Goal: Information Seeking & Learning: Learn about a topic

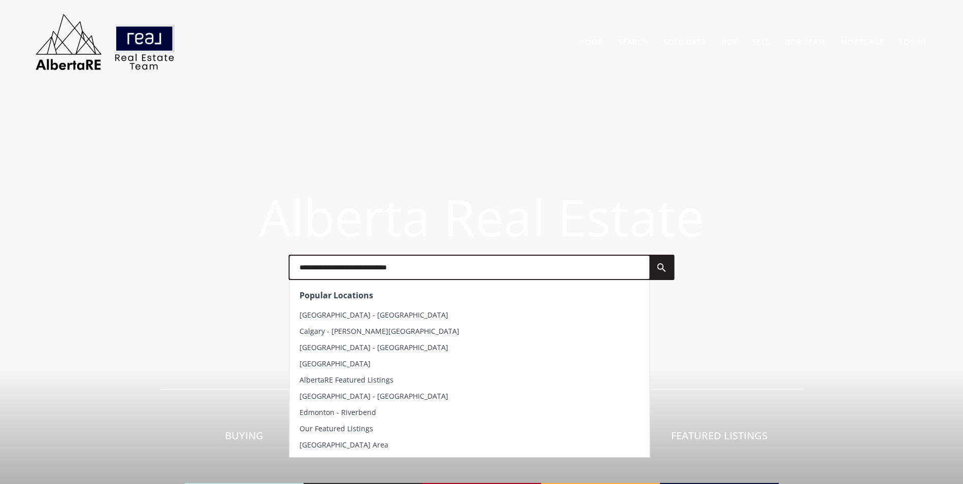
click at [334, 273] on input "text" at bounding box center [469, 267] width 360 height 23
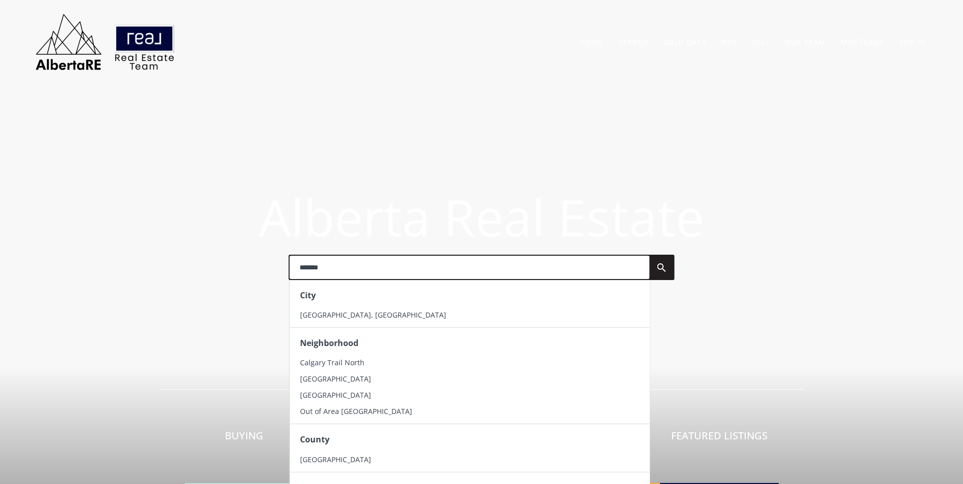
type input "*******"
click at [341, 319] on li "[GEOGRAPHIC_DATA], [GEOGRAPHIC_DATA]" at bounding box center [469, 315] width 360 height 16
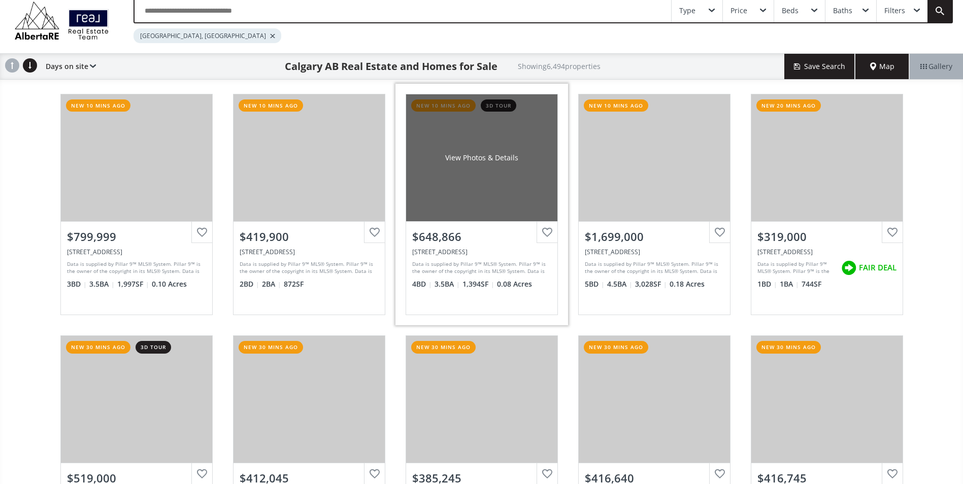
scroll to position [51, 0]
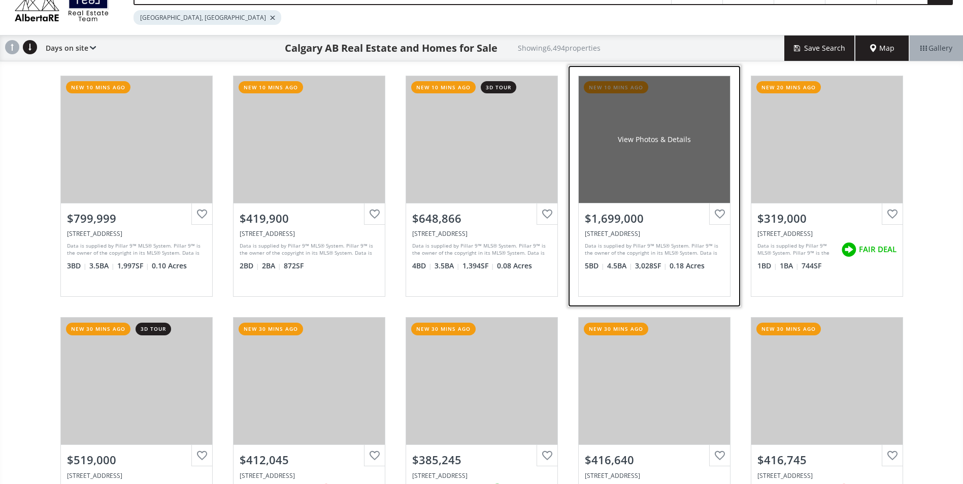
click at [677, 122] on div "View Photos & Details" at bounding box center [654, 139] width 151 height 127
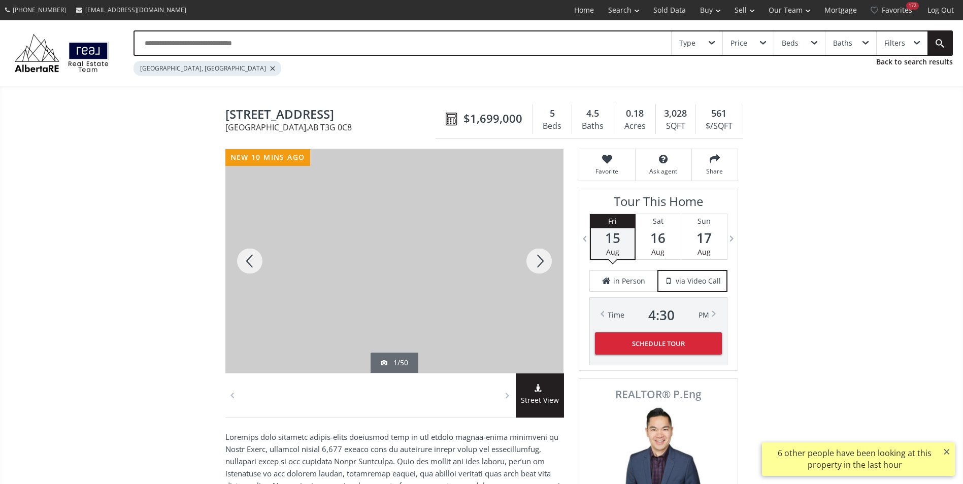
click at [543, 256] on div at bounding box center [539, 261] width 49 height 224
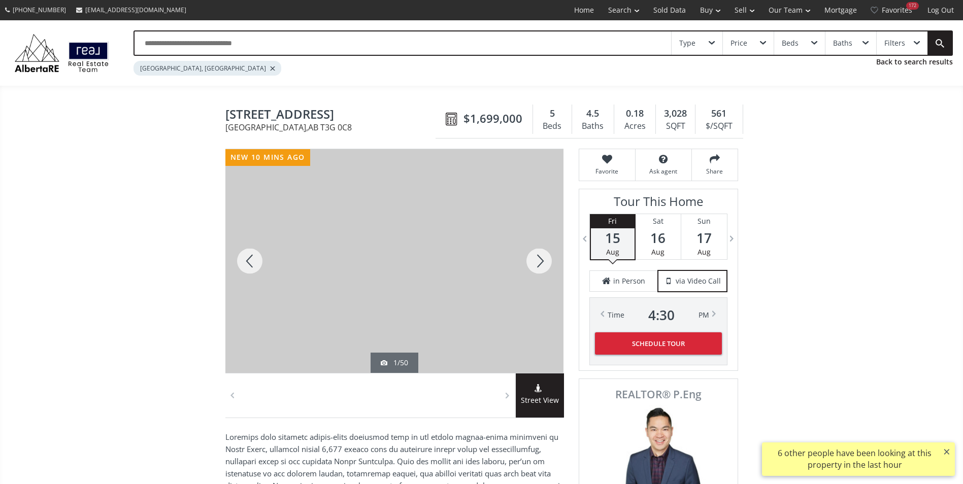
click at [543, 256] on div at bounding box center [539, 261] width 49 height 224
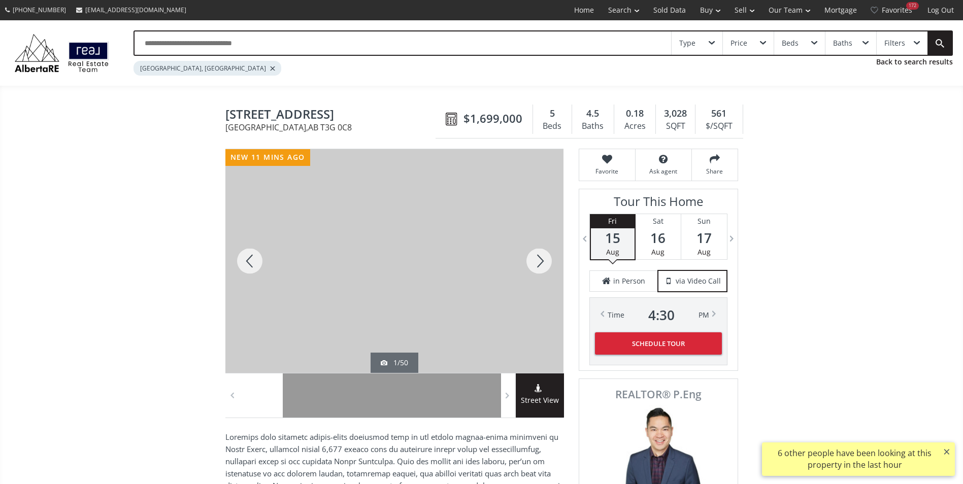
click at [543, 256] on div at bounding box center [539, 261] width 49 height 224
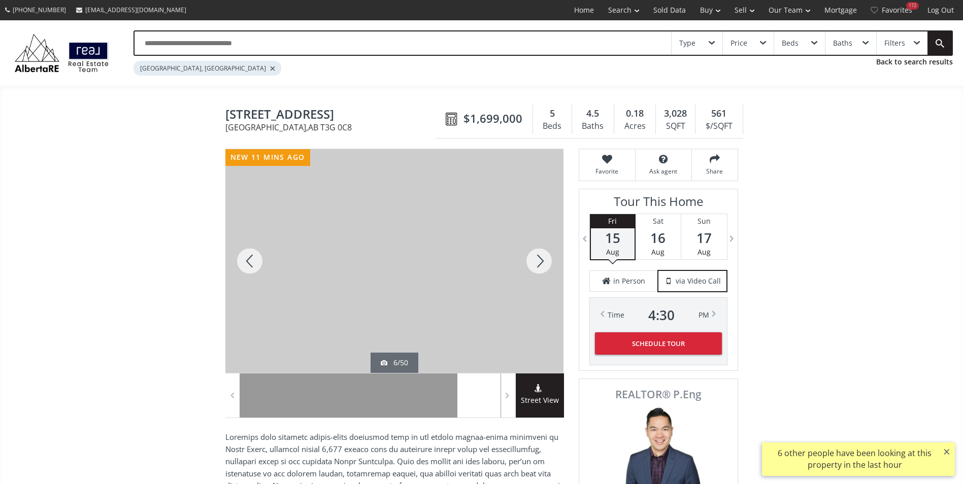
click at [543, 256] on div at bounding box center [539, 261] width 49 height 224
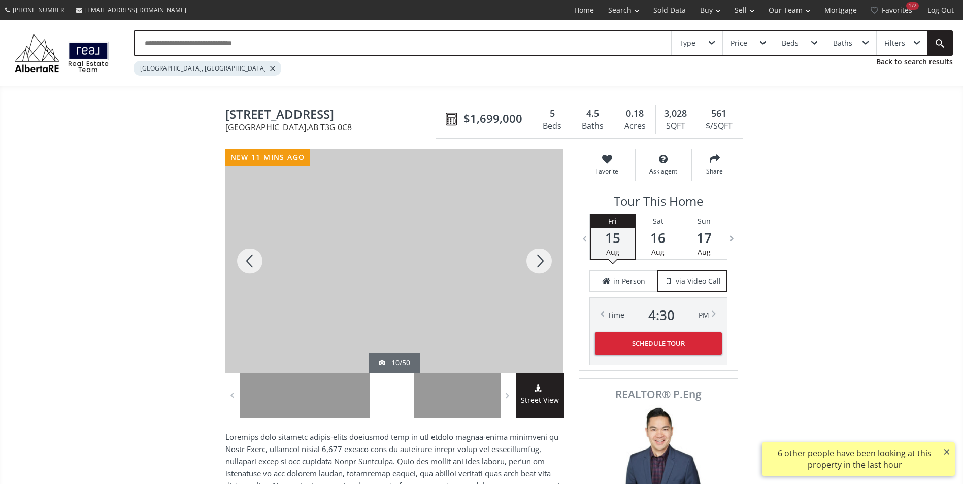
click at [543, 256] on div at bounding box center [539, 261] width 49 height 224
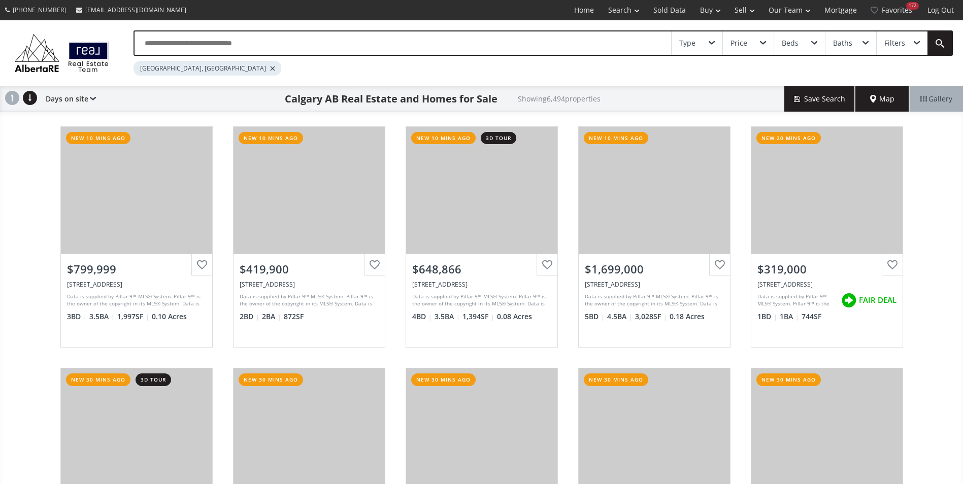
click at [156, 49] on input "text" at bounding box center [402, 42] width 536 height 23
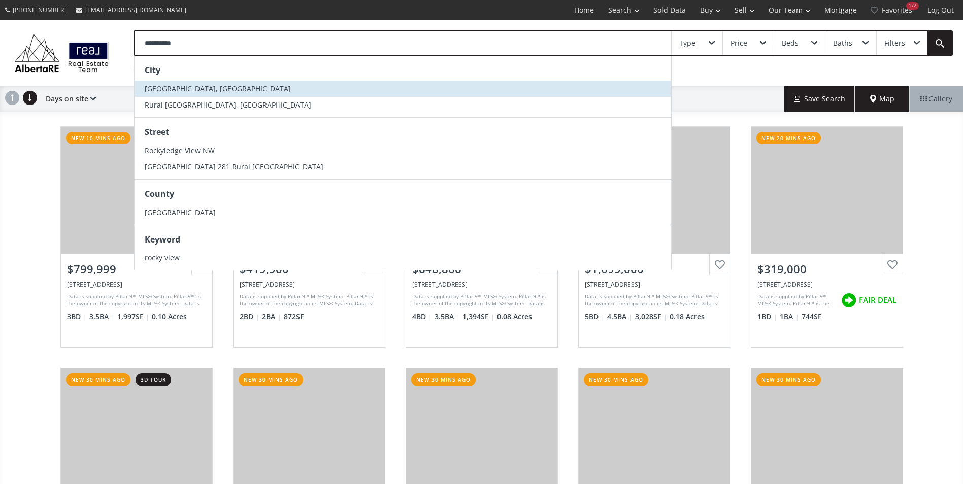
type input "**********"
click at [167, 86] on span "[GEOGRAPHIC_DATA], [GEOGRAPHIC_DATA]" at bounding box center [218, 89] width 146 height 10
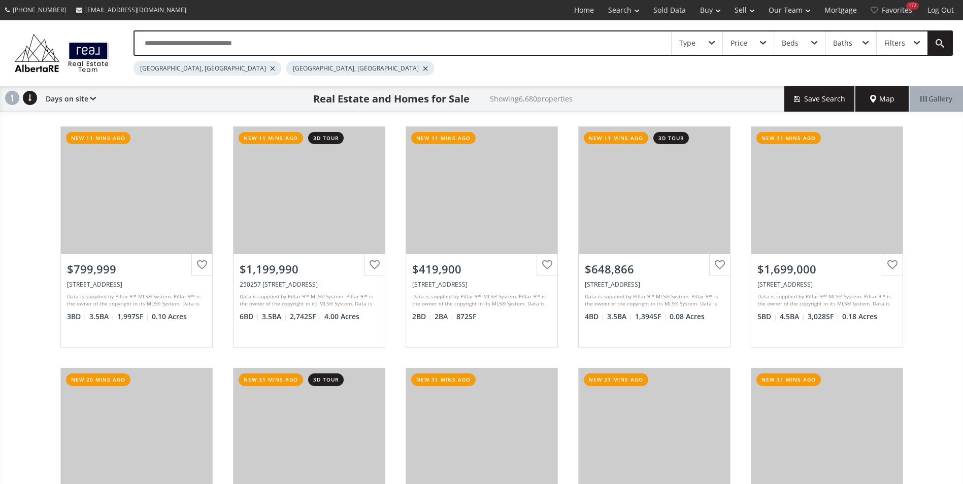
click at [270, 70] on div at bounding box center [272, 68] width 5 height 4
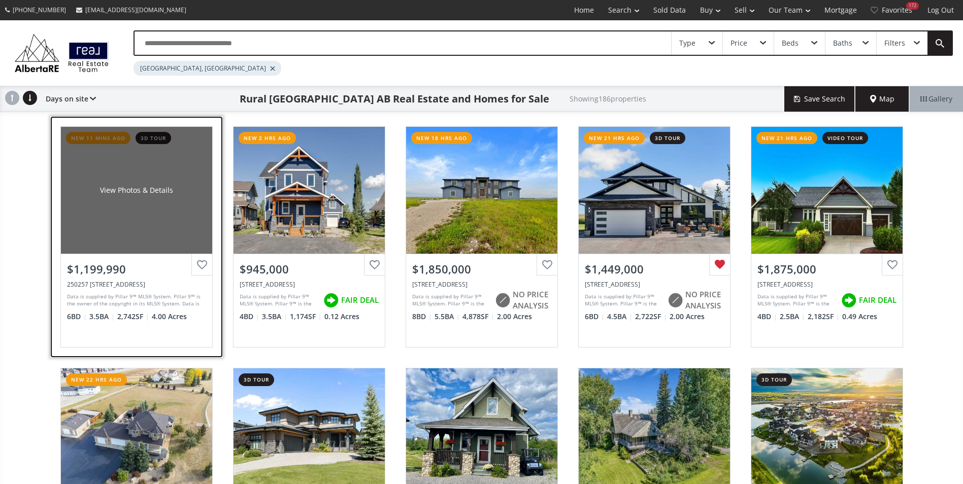
click at [177, 174] on div "View Photos & Details" at bounding box center [136, 190] width 151 height 127
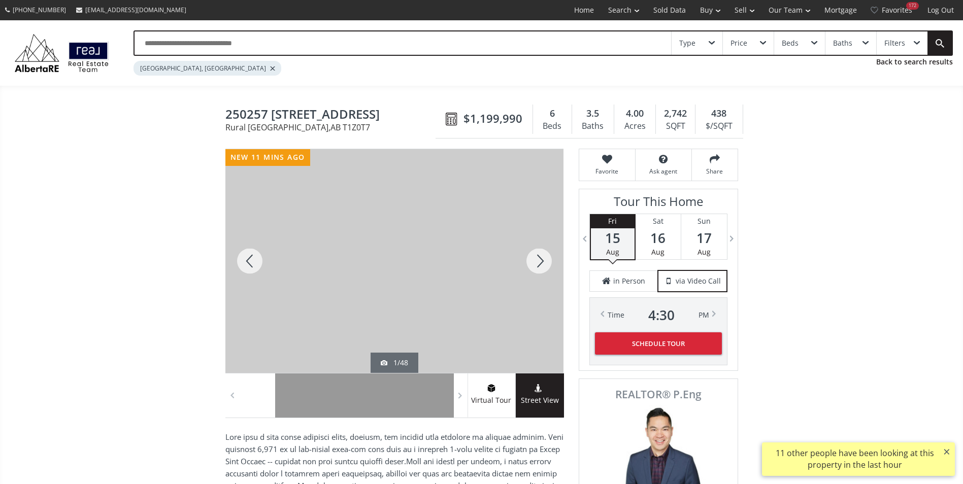
click at [534, 258] on div at bounding box center [539, 261] width 49 height 224
click at [543, 249] on div at bounding box center [539, 261] width 49 height 224
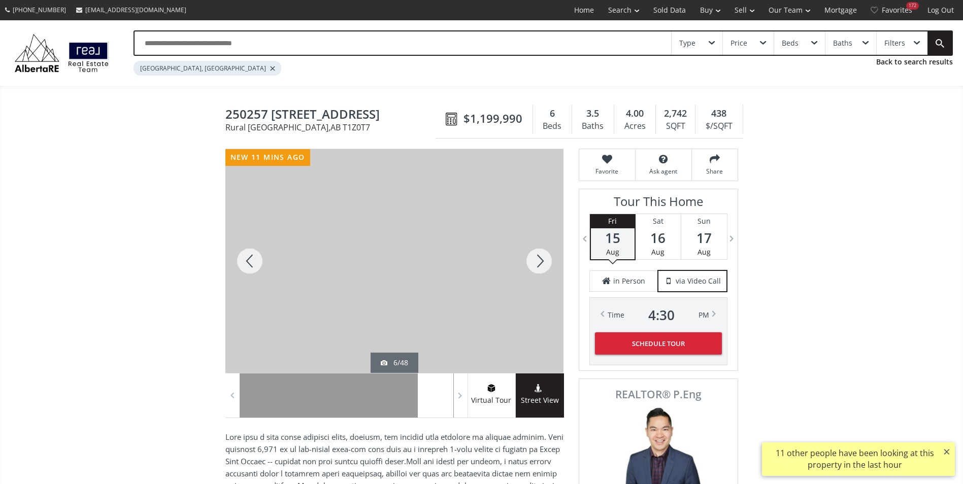
click at [543, 249] on div at bounding box center [539, 261] width 49 height 224
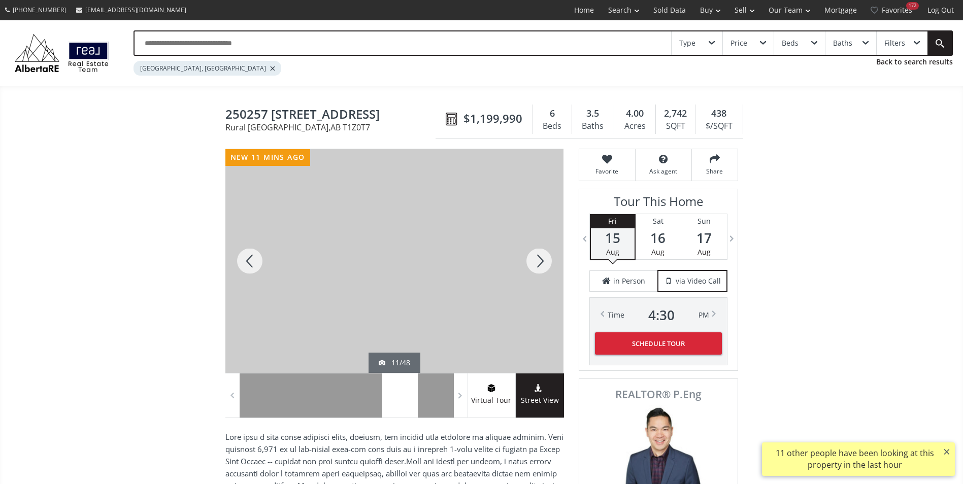
click at [544, 249] on div at bounding box center [539, 261] width 49 height 224
click at [540, 246] on div at bounding box center [539, 261] width 49 height 224
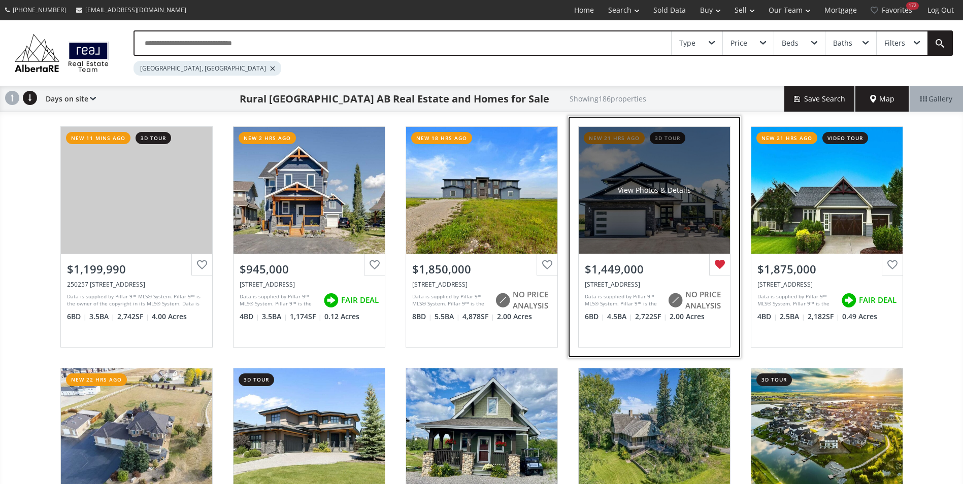
click at [624, 166] on div "View Photos & Details" at bounding box center [654, 190] width 151 height 127
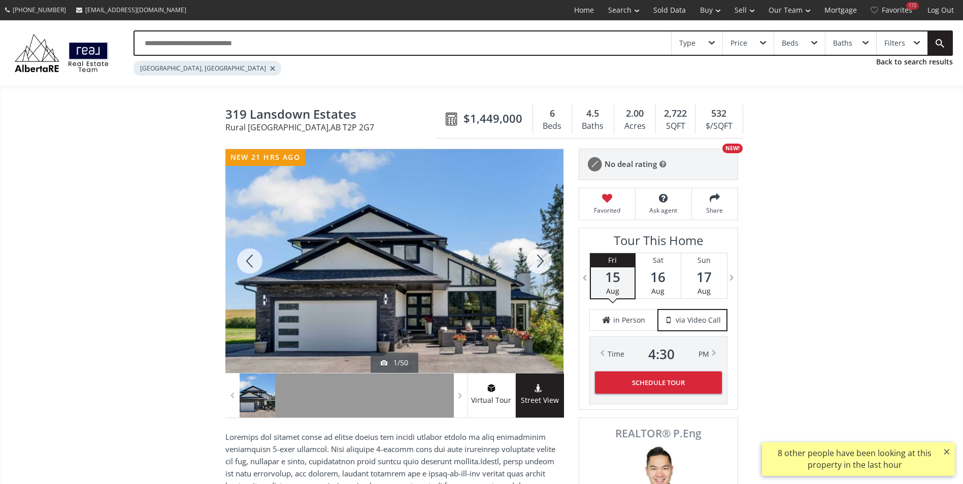
click at [541, 263] on div at bounding box center [539, 261] width 49 height 224
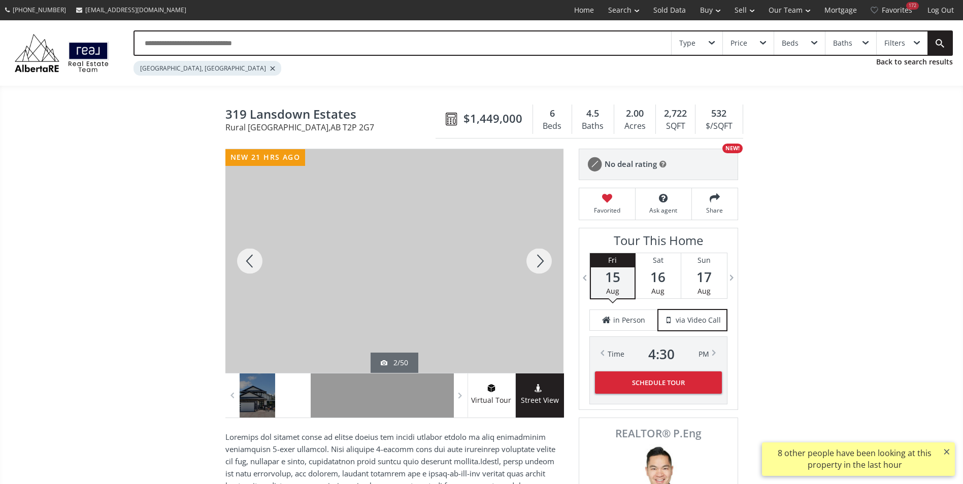
click at [541, 263] on div at bounding box center [539, 261] width 49 height 224
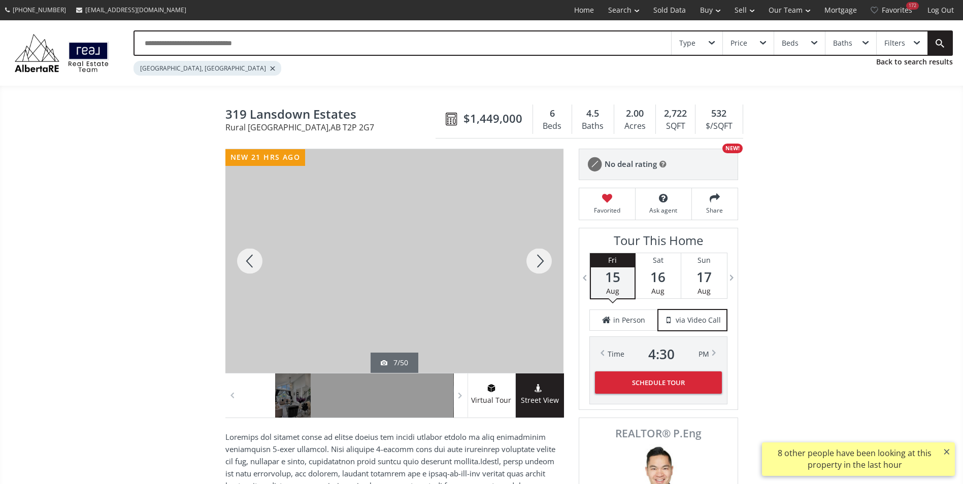
click at [541, 263] on div at bounding box center [539, 261] width 49 height 224
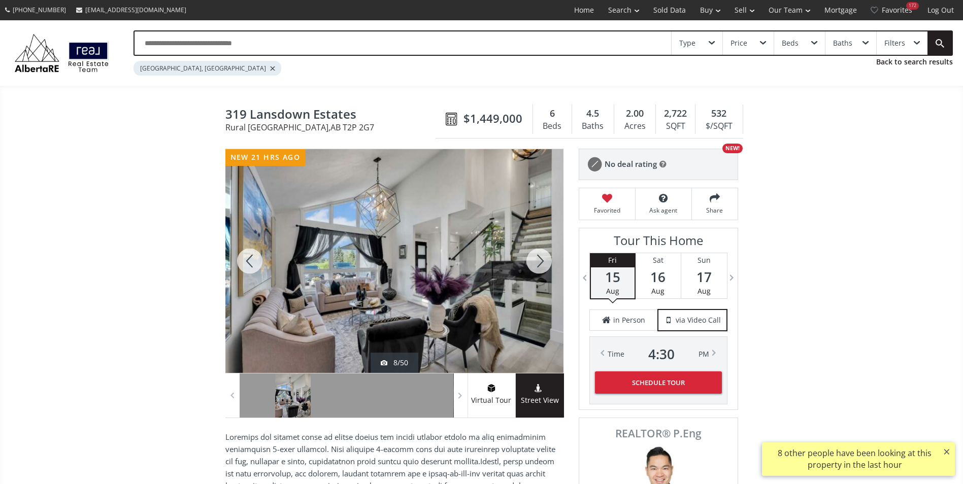
click at [541, 263] on div at bounding box center [539, 261] width 49 height 224
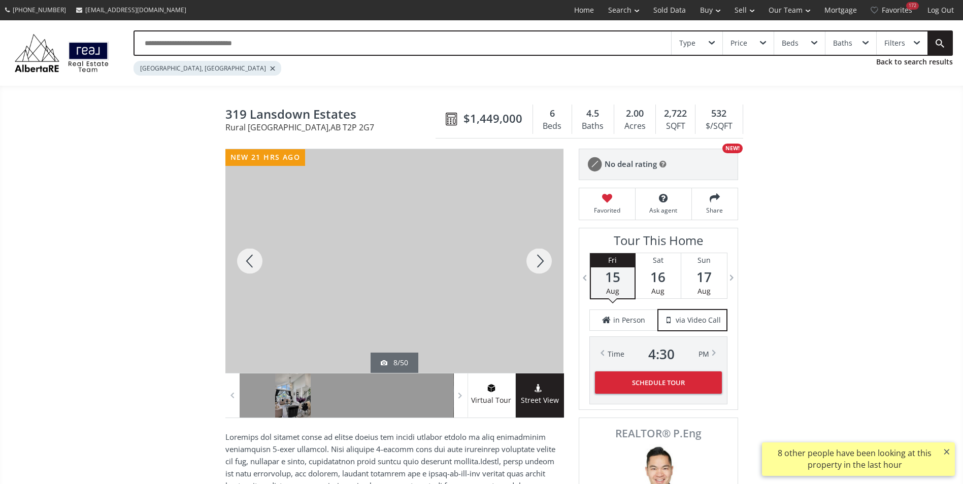
click at [541, 263] on div at bounding box center [539, 261] width 49 height 224
click at [537, 258] on div at bounding box center [539, 261] width 49 height 224
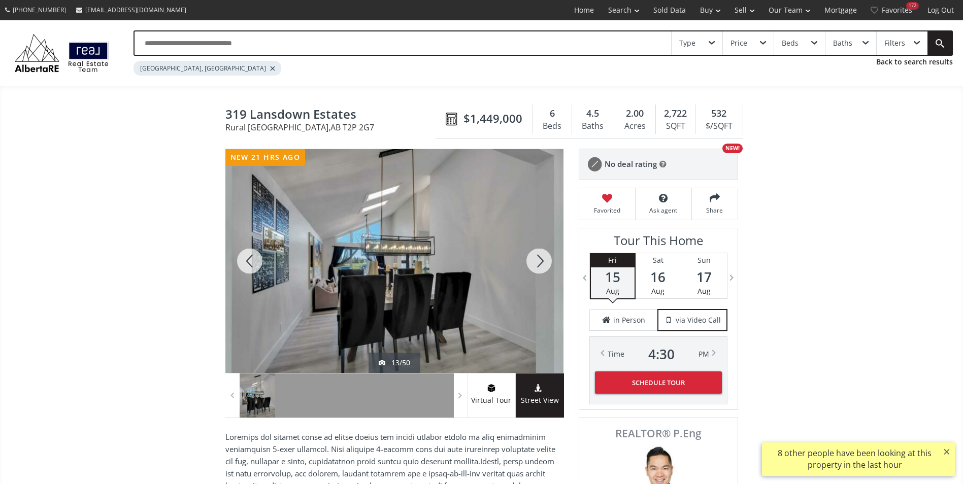
click at [253, 260] on div at bounding box center [249, 261] width 49 height 224
